Goal: Information Seeking & Learning: Learn about a topic

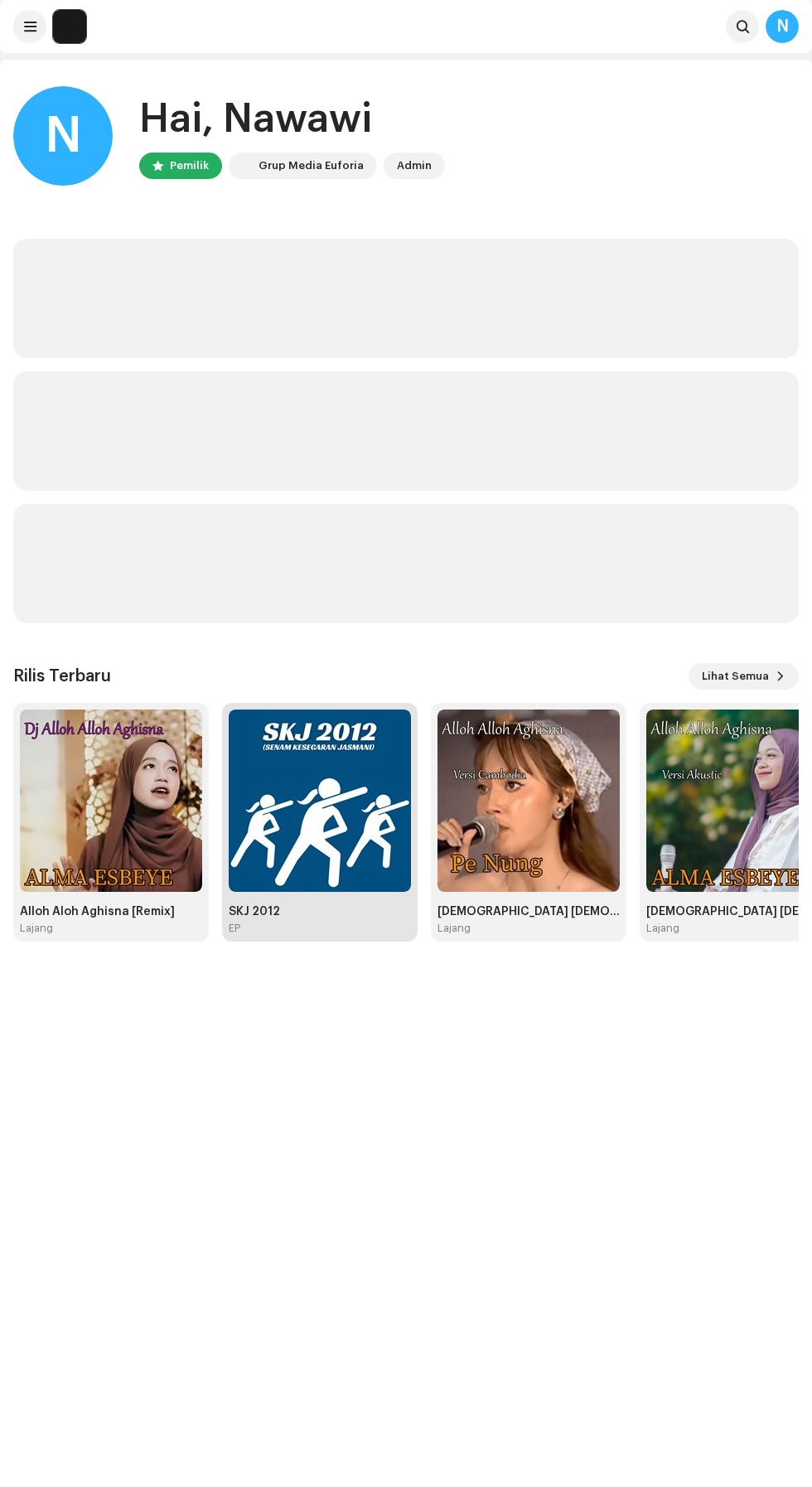
click at [340, 808] on img at bounding box center [320, 801] width 182 height 182
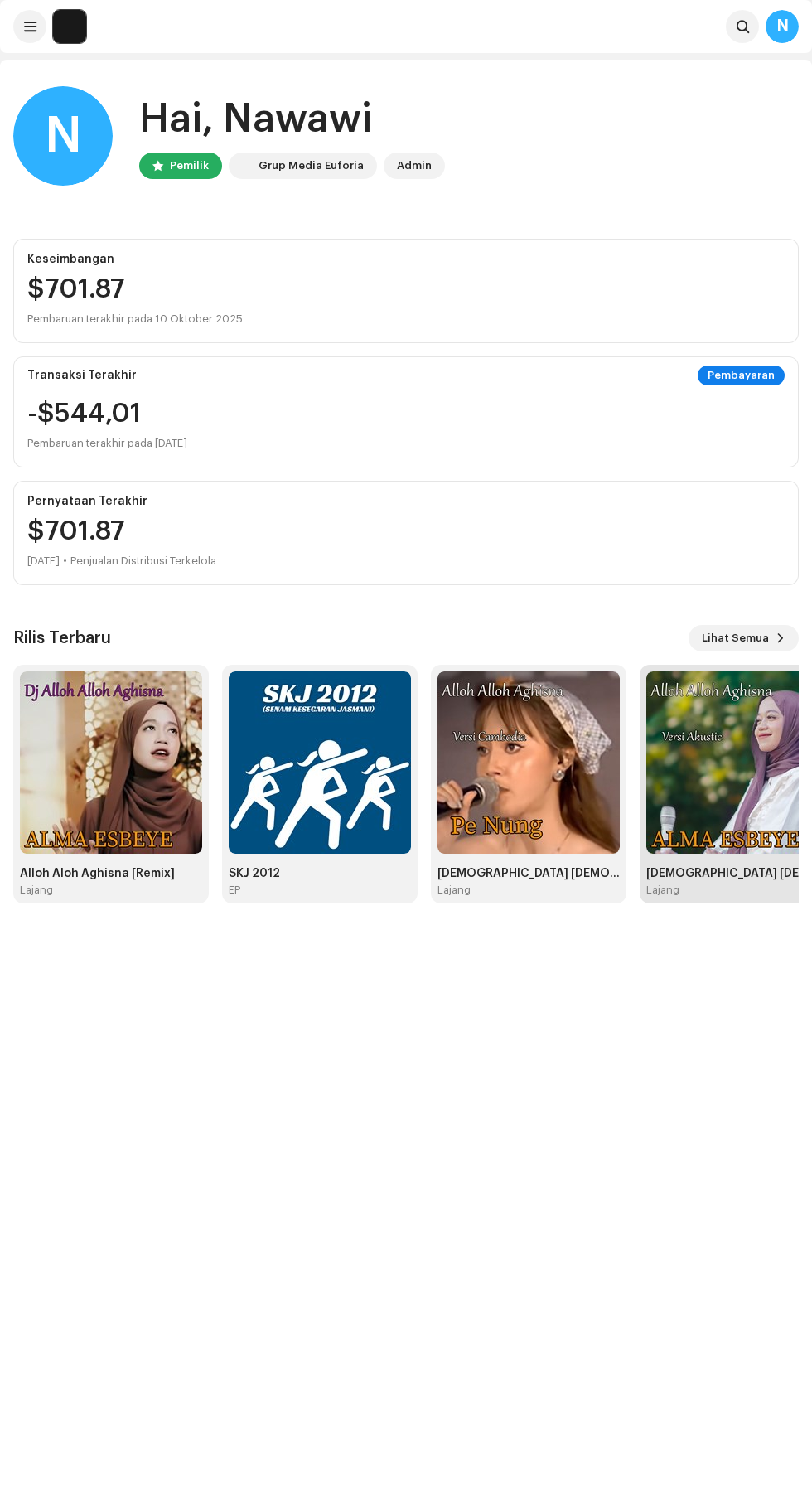
click at [739, 744] on img at bounding box center [738, 763] width 182 height 182
click at [750, 637] on font "Lihat Semua" at bounding box center [736, 638] width 67 height 11
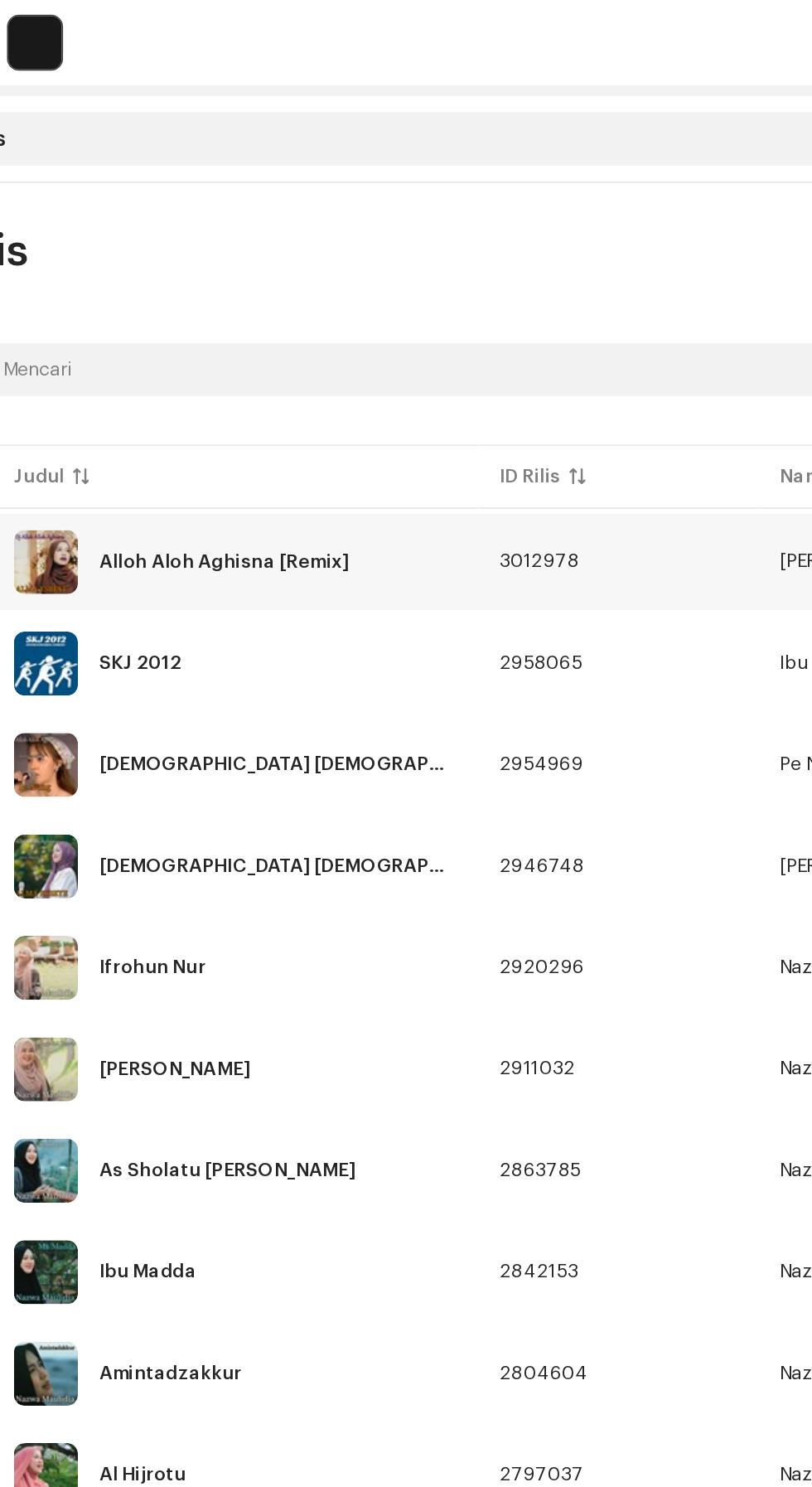
click at [194, 348] on font "Alloh Aloh Aghisna [Remix]" at bounding box center [187, 348] width 155 height 12
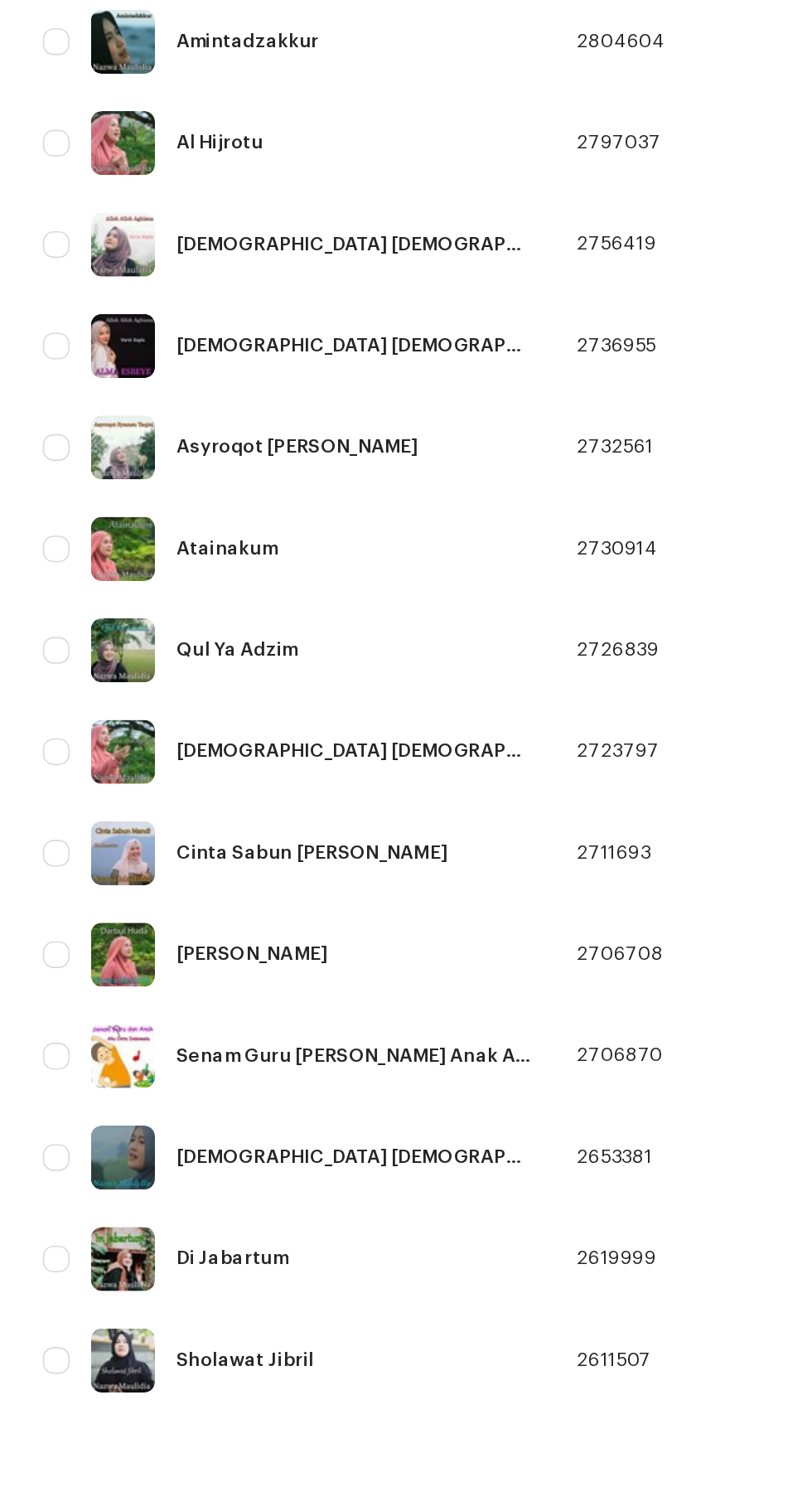
scroll to position [277, 0]
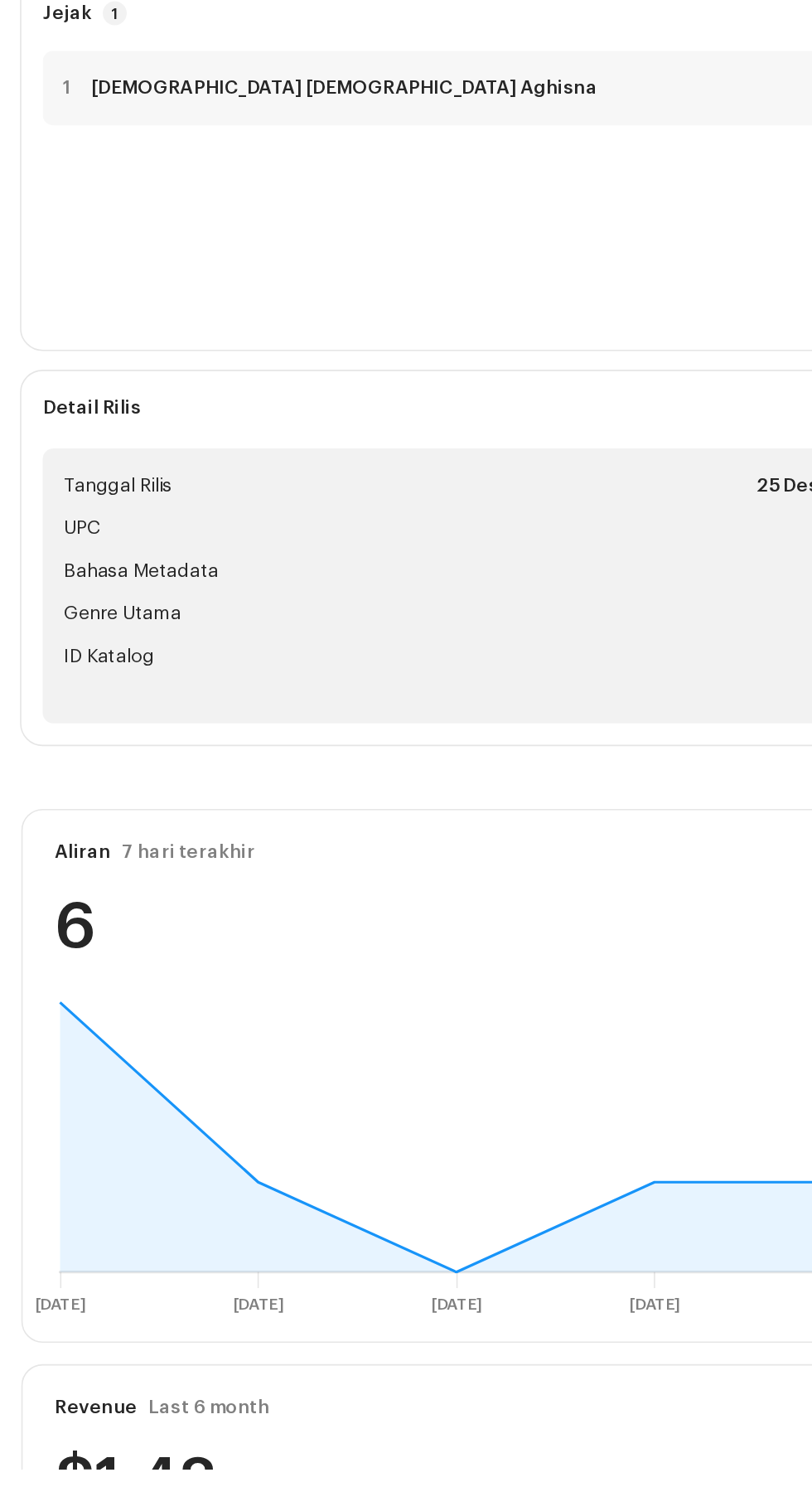
scroll to position [8, 0]
